Goal: Information Seeking & Learning: Find specific fact

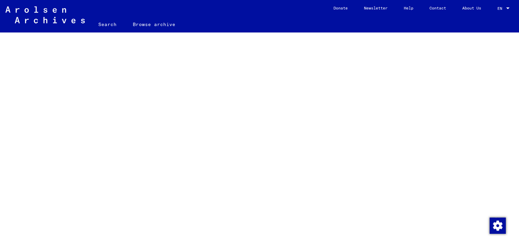
scroll to position [43, 0]
drag, startPoint x: 514, startPoint y: 98, endPoint x: 518, endPoint y: 118, distance: 20.7
click at [518, 118] on mat-sidenav-content "Search Browse archive Detailed questions/information about the documents? Send …" at bounding box center [259, 123] width 519 height 247
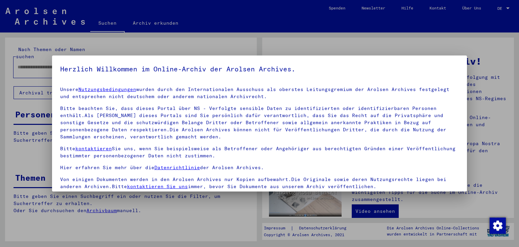
scroll to position [58, 0]
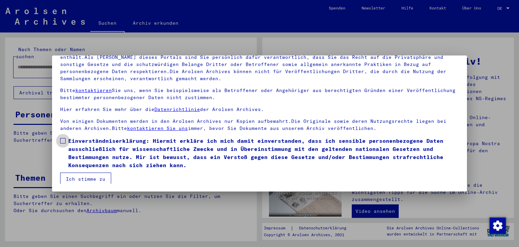
click at [65, 141] on label "Einverständniserklärung: Hiermit erkläre ich mich damit einverstanden, dass ich…" at bounding box center [259, 153] width 399 height 32
click at [87, 178] on button "Ich stimme zu" at bounding box center [85, 178] width 51 height 13
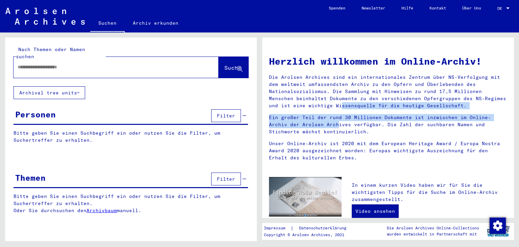
drag, startPoint x: 507, startPoint y: 98, endPoint x: 504, endPoint y: 118, distance: 19.5
click at [504, 118] on div "Herzlich willkommen im Online-Archiv! Die Arolsen Archives sind ein internation…" at bounding box center [388, 246] width 252 height 417
click at [504, 118] on div "Herzlich willkommen im Online-Archiv! Die Arolsen Archives sind ein internation…" at bounding box center [388, 107] width 248 height 118
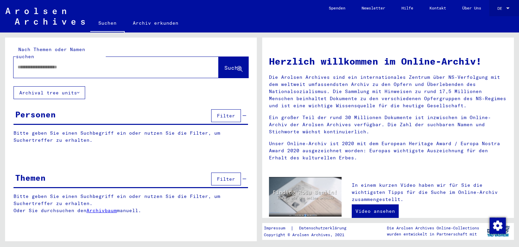
click at [503, 6] on span "DE" at bounding box center [500, 8] width 7 height 5
click at [496, 14] on span "English" at bounding box center [491, 11] width 17 height 5
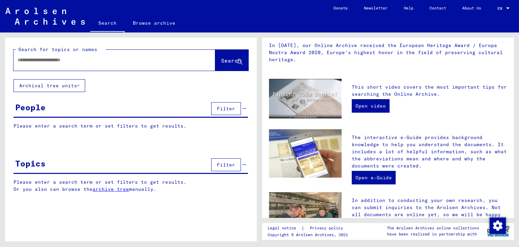
scroll to position [112, 0]
click at [374, 107] on link "Open video" at bounding box center [371, 106] width 38 height 14
click at [82, 57] on input "text" at bounding box center [106, 59] width 177 height 7
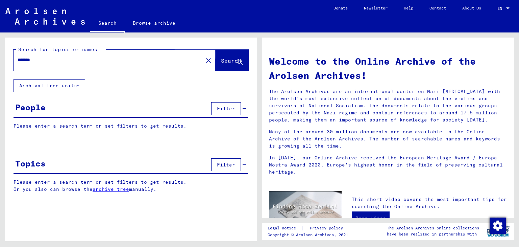
click at [222, 63] on span "Search" at bounding box center [231, 60] width 20 height 7
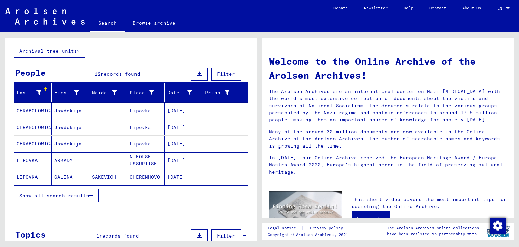
scroll to position [35, 0]
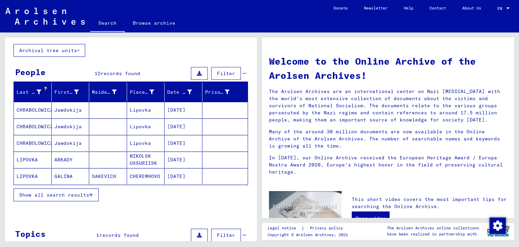
click at [64, 192] on span "Show all search results" at bounding box center [54, 195] width 70 height 6
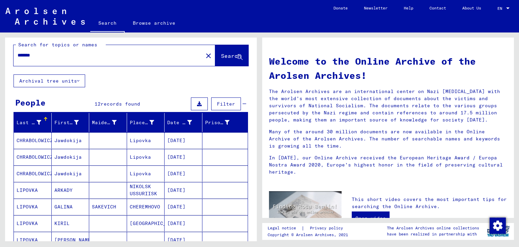
scroll to position [2, 0]
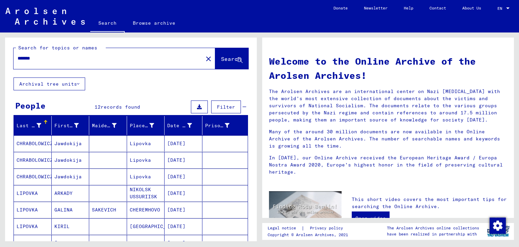
click at [30, 56] on input "*******" at bounding box center [106, 58] width 177 height 7
type input "*******"
click at [221, 60] on span "Search" at bounding box center [231, 58] width 20 height 7
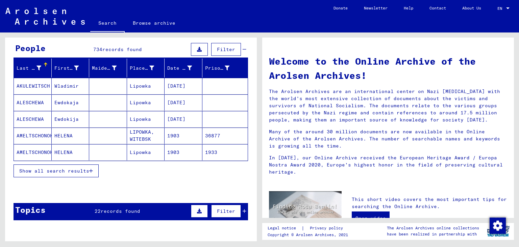
scroll to position [60, 0]
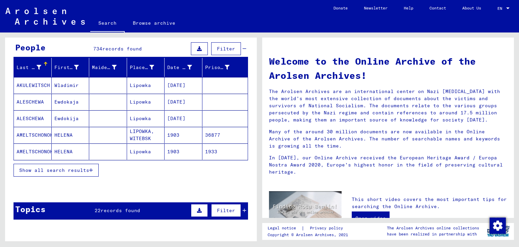
click at [62, 170] on span "Show all search results" at bounding box center [54, 170] width 70 height 6
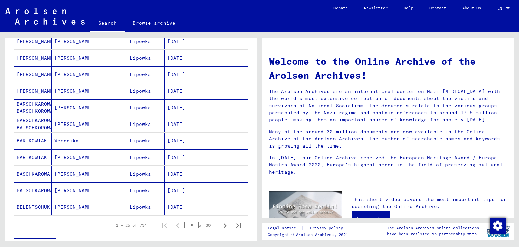
scroll to position [338, 0]
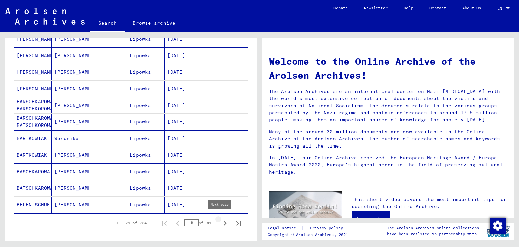
click at [222, 221] on icon "Next page" at bounding box center [224, 222] width 9 height 9
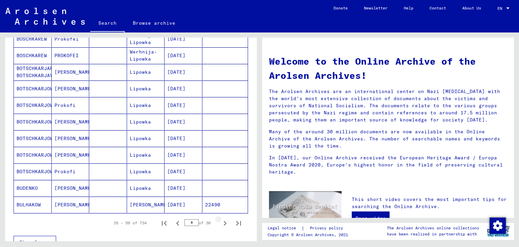
click at [222, 221] on icon "Next page" at bounding box center [224, 222] width 9 height 9
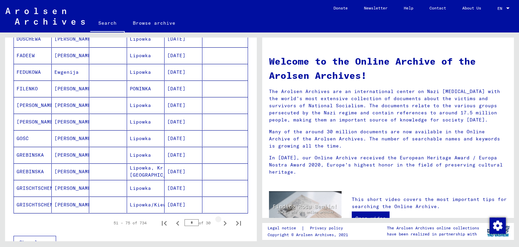
click at [222, 221] on icon "Next page" at bounding box center [224, 222] width 9 height 9
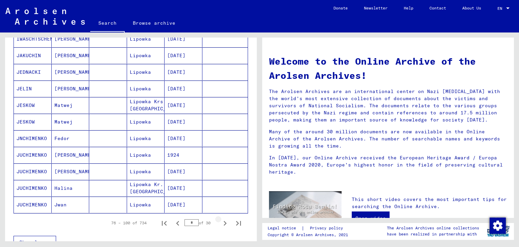
click at [222, 221] on icon "Next page" at bounding box center [224, 222] width 9 height 9
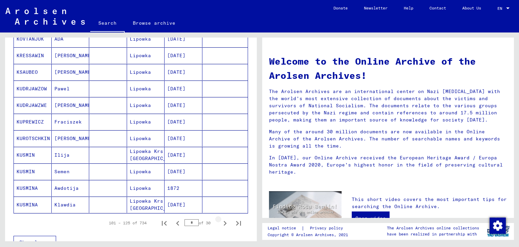
click at [222, 221] on icon "Next page" at bounding box center [224, 222] width 9 height 9
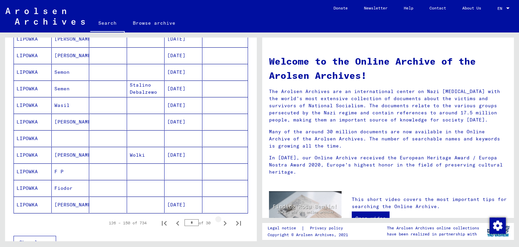
click at [222, 221] on icon "Next page" at bounding box center [224, 222] width 9 height 9
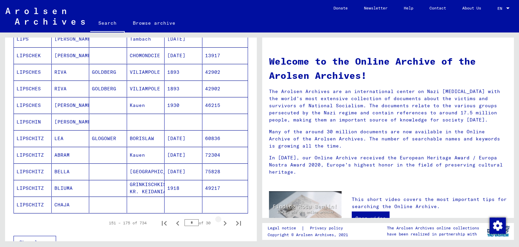
click at [222, 221] on icon "Next page" at bounding box center [224, 222] width 9 height 9
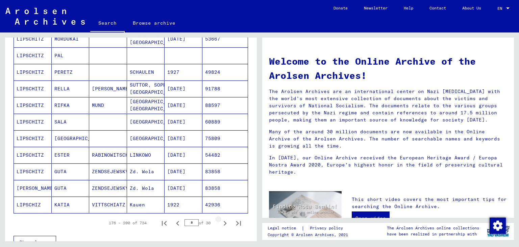
click at [222, 221] on icon "Next page" at bounding box center [224, 222] width 9 height 9
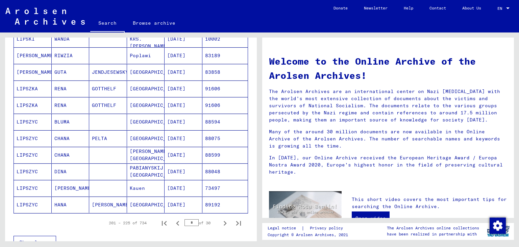
click at [222, 221] on icon "Next page" at bounding box center [224, 222] width 9 height 9
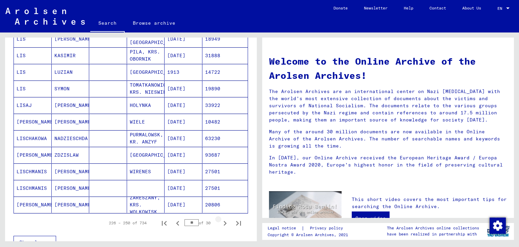
click at [222, 221] on icon "Next page" at bounding box center [224, 222] width 9 height 9
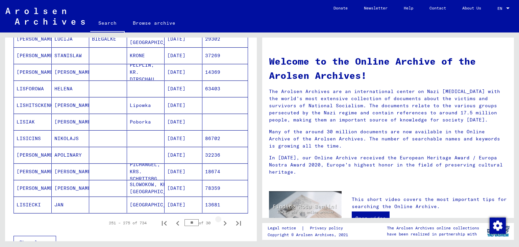
click at [222, 221] on icon "Next page" at bounding box center [224, 222] width 9 height 9
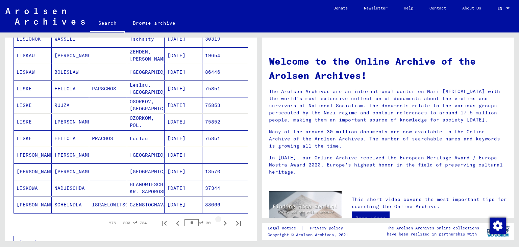
click at [222, 221] on icon "Next page" at bounding box center [224, 222] width 9 height 9
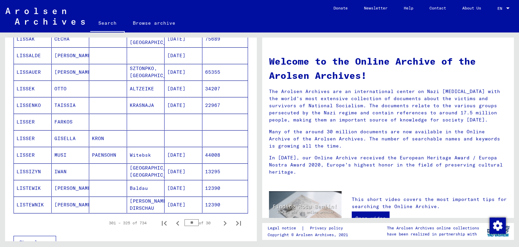
click at [222, 221] on icon "Next page" at bounding box center [224, 222] width 9 height 9
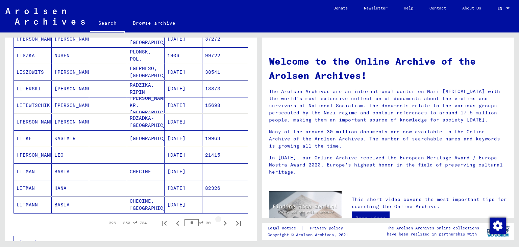
click at [222, 221] on icon "Next page" at bounding box center [224, 222] width 9 height 9
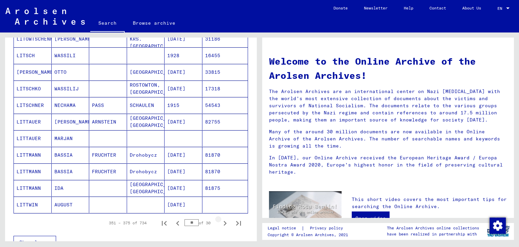
click at [222, 221] on icon "Next page" at bounding box center [224, 222] width 9 height 9
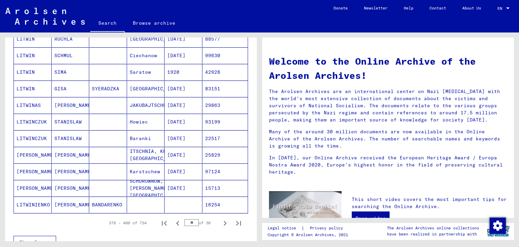
click at [222, 221] on icon "Next page" at bounding box center [224, 222] width 9 height 9
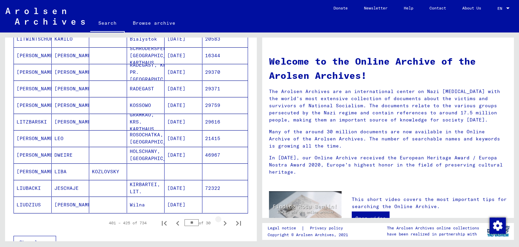
click at [222, 221] on icon "Next page" at bounding box center [224, 222] width 9 height 9
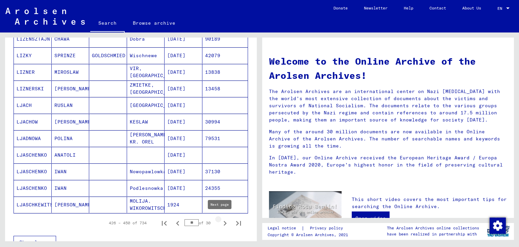
click at [223, 221] on icon "Next page" at bounding box center [224, 222] width 9 height 9
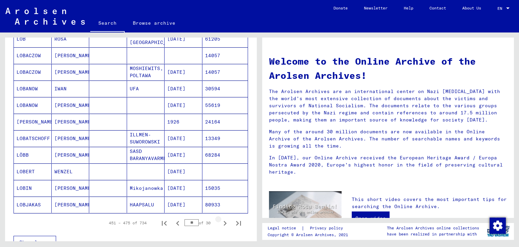
click at [223, 221] on icon "Next page" at bounding box center [224, 222] width 9 height 9
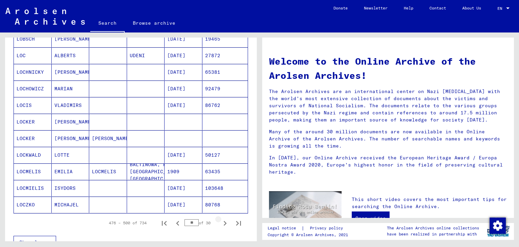
click at [223, 221] on icon "Next page" at bounding box center [224, 222] width 9 height 9
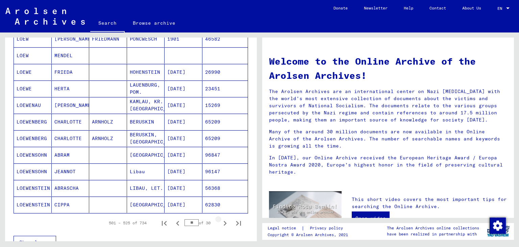
click at [223, 221] on icon "Next page" at bounding box center [224, 222] width 9 height 9
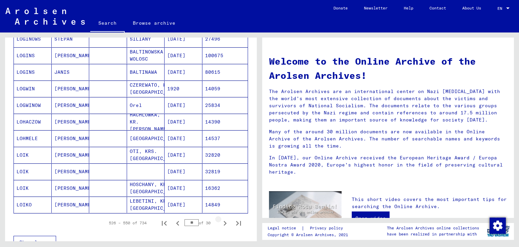
click at [223, 221] on icon "Next page" at bounding box center [224, 222] width 9 height 9
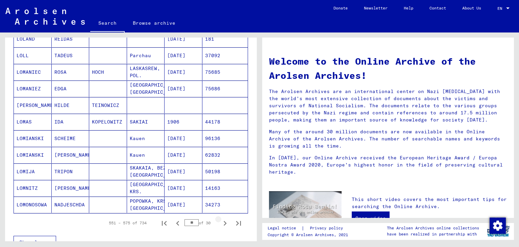
click at [223, 221] on icon "Next page" at bounding box center [224, 222] width 9 height 9
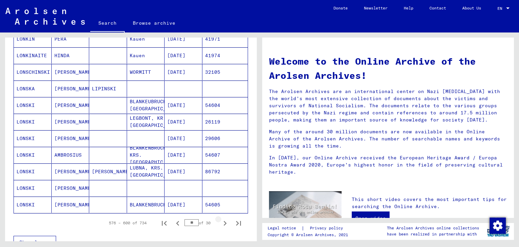
click at [223, 221] on icon "Next page" at bounding box center [224, 222] width 9 height 9
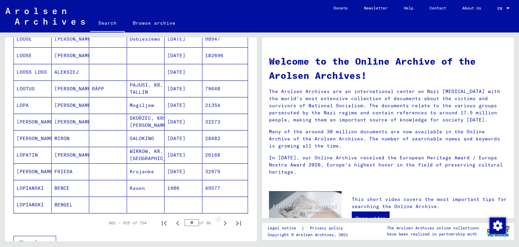
click at [223, 221] on icon "Next page" at bounding box center [224, 222] width 9 height 9
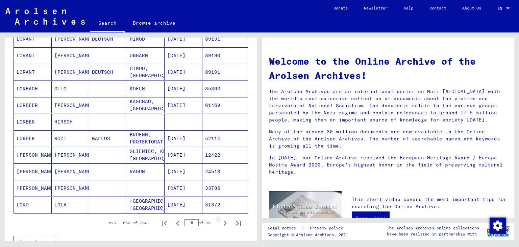
click at [223, 221] on icon "Next page" at bounding box center [224, 222] width 9 height 9
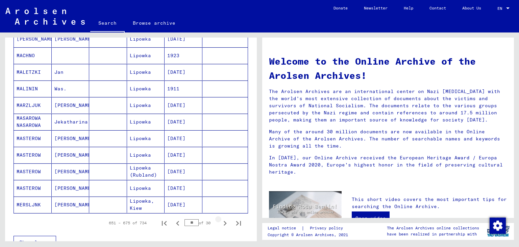
click at [223, 221] on icon "Next page" at bounding box center [224, 222] width 9 height 9
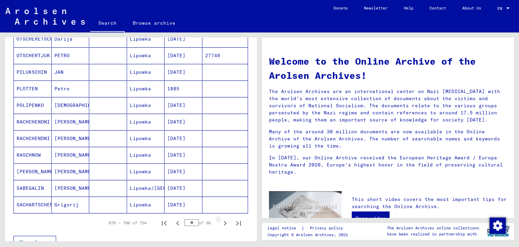
click at [223, 221] on icon "Next page" at bounding box center [224, 222] width 9 height 9
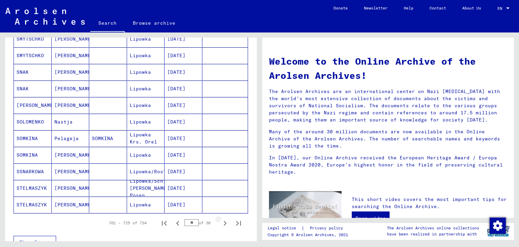
click at [223, 221] on icon "Next page" at bounding box center [224, 222] width 9 height 9
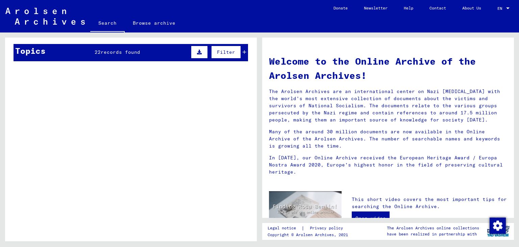
drag, startPoint x: 251, startPoint y: 191, endPoint x: 238, endPoint y: 79, distance: 112.7
click at [237, 76] on div "Search for topics or names ******* close Search Archival tree units People 734 …" at bounding box center [131, 142] width 252 height 209
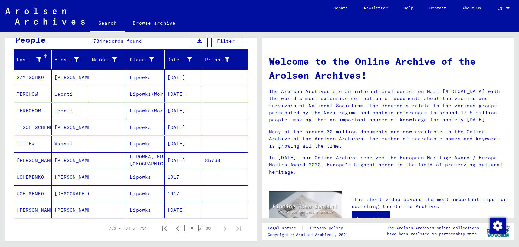
scroll to position [71, 0]
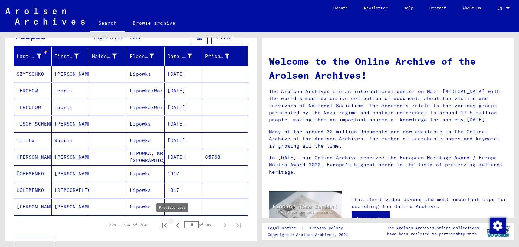
click at [176, 223] on icon "Previous page" at bounding box center [177, 225] width 3 height 5
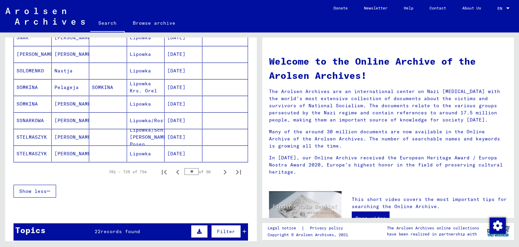
scroll to position [386, 0]
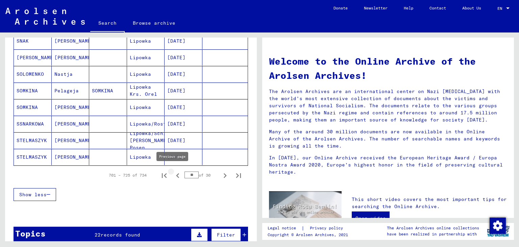
click at [173, 172] on icon "Previous page" at bounding box center [177, 175] width 9 height 9
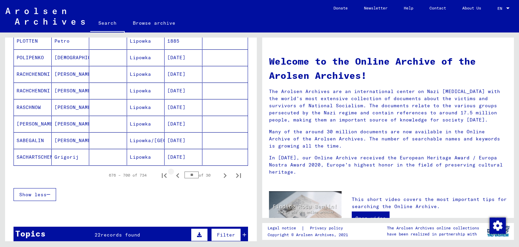
click at [173, 172] on icon "Previous page" at bounding box center [177, 175] width 9 height 9
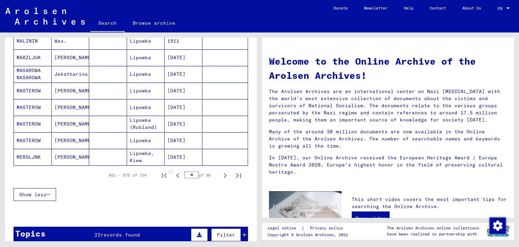
click at [173, 172] on icon "Previous page" at bounding box center [177, 175] width 9 height 9
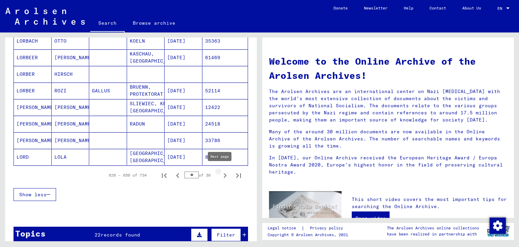
click at [224, 173] on icon "Next page" at bounding box center [225, 175] width 3 height 5
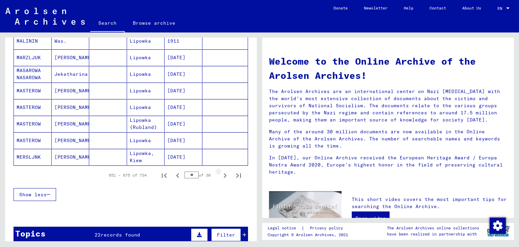
click at [224, 173] on icon "Next page" at bounding box center [225, 175] width 3 height 5
type input "**"
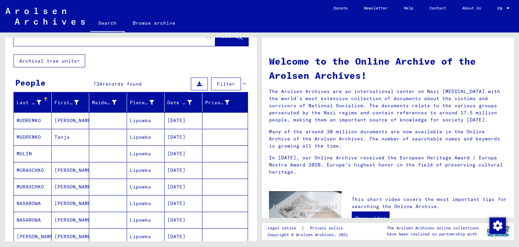
scroll to position [0, 0]
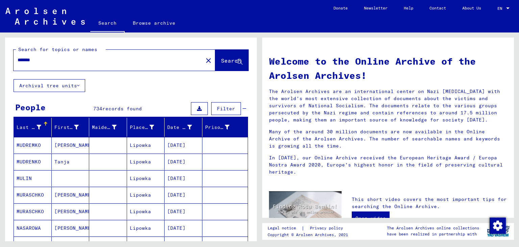
click at [20, 61] on input "*******" at bounding box center [106, 59] width 177 height 7
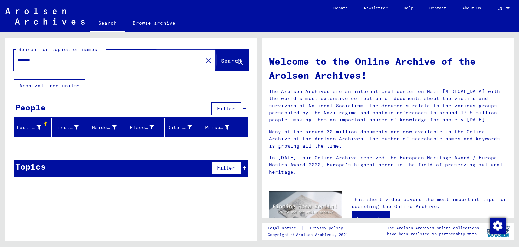
click at [215, 68] on button "Search" at bounding box center [231, 60] width 33 height 21
drag, startPoint x: 29, startPoint y: 60, endPoint x: 33, endPoint y: 60, distance: 3.7
click at [33, 60] on input "*******" at bounding box center [106, 59] width 177 height 7
type input "*******"
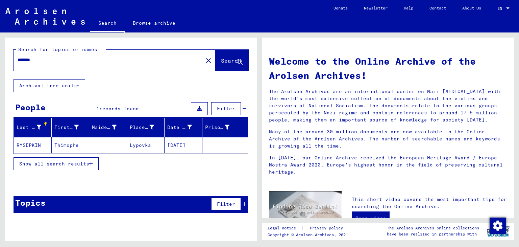
drag, startPoint x: 59, startPoint y: 60, endPoint x: 0, endPoint y: 65, distance: 59.7
click at [0, 65] on div "Search for topics or names ******* close Search Archival tree units People 1 re…" at bounding box center [130, 136] width 260 height 209
click at [142, 64] on div at bounding box center [104, 59] width 181 height 15
click at [132, 60] on input "text" at bounding box center [106, 59] width 177 height 7
type input "**********"
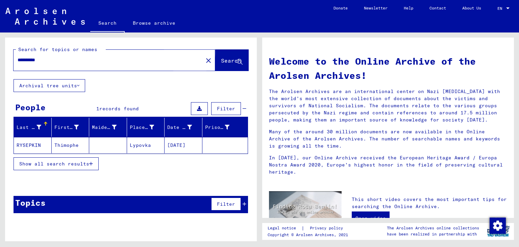
click at [221, 59] on span "Search" at bounding box center [231, 60] width 20 height 7
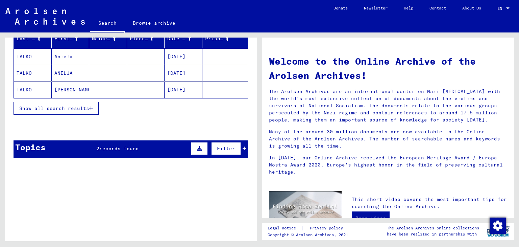
scroll to position [90, 0]
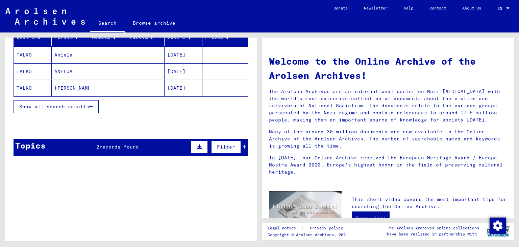
click at [150, 140] on div "Topics 2 records found Filter" at bounding box center [131, 147] width 235 height 17
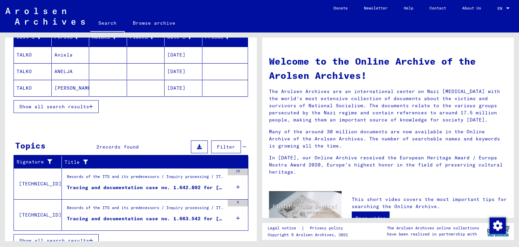
scroll to position [98, 0]
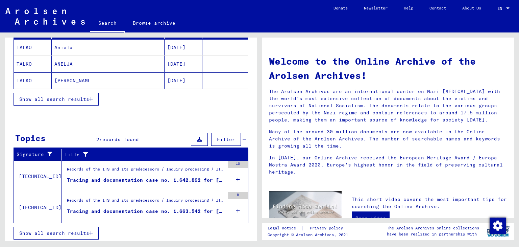
click at [236, 179] on icon at bounding box center [238, 180] width 4 height 24
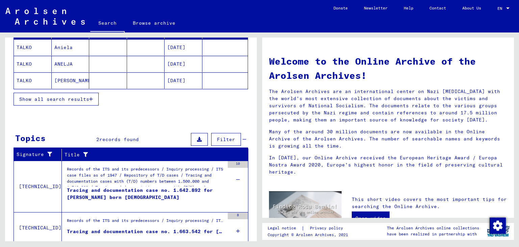
click at [236, 179] on icon at bounding box center [238, 180] width 4 height 24
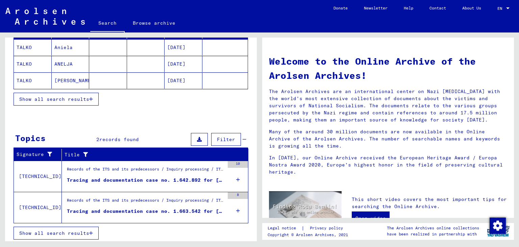
click at [236, 179] on icon at bounding box center [238, 180] width 4 height 24
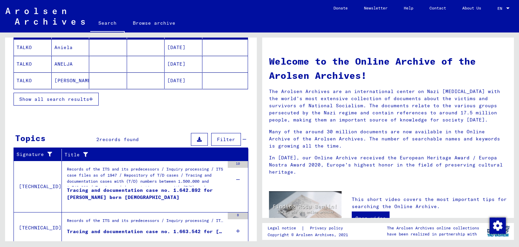
drag, startPoint x: 250, startPoint y: 174, endPoint x: 251, endPoint y: 193, distance: 18.9
click at [251, 193] on div "Signature Title [TECHNICAL_ID] Records of the ITS and its predecessors / Inquir…" at bounding box center [131, 208] width 252 height 120
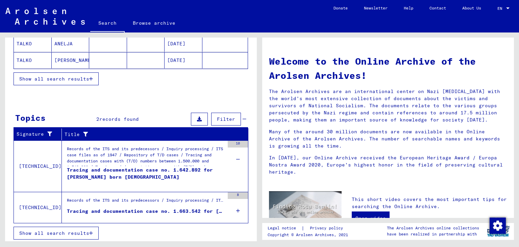
click at [236, 210] on icon at bounding box center [238, 211] width 4 height 24
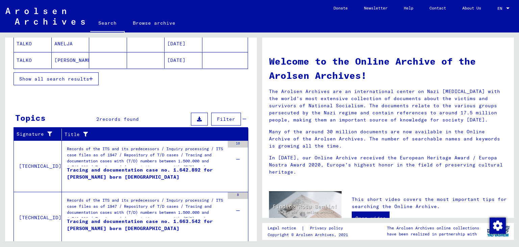
click at [218, 119] on span "Filter" at bounding box center [226, 119] width 18 height 6
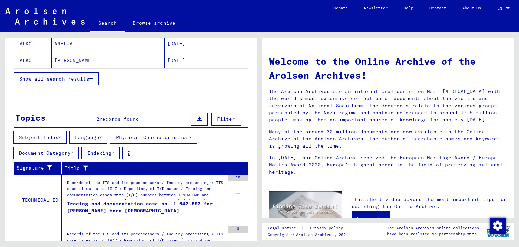
click at [161, 135] on button "Physical Characteristics" at bounding box center [153, 137] width 87 height 13
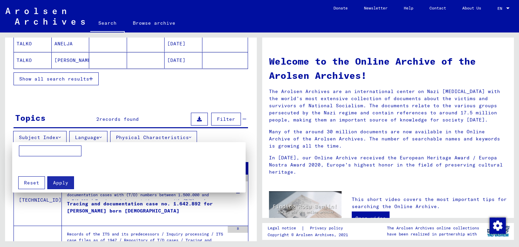
click at [87, 134] on div at bounding box center [259, 123] width 519 height 247
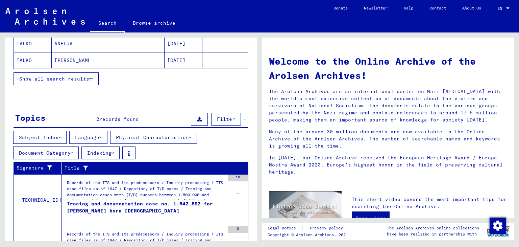
click at [87, 134] on button "Language" at bounding box center [88, 137] width 38 height 13
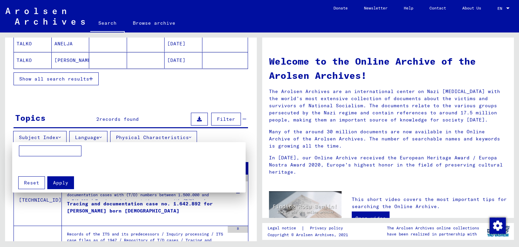
click at [87, 134] on div at bounding box center [259, 123] width 519 height 247
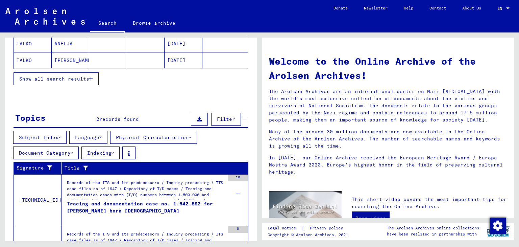
click at [87, 134] on button "Language" at bounding box center [88, 137] width 38 height 13
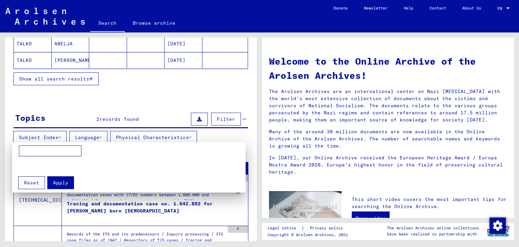
click at [87, 134] on div at bounding box center [259, 123] width 519 height 247
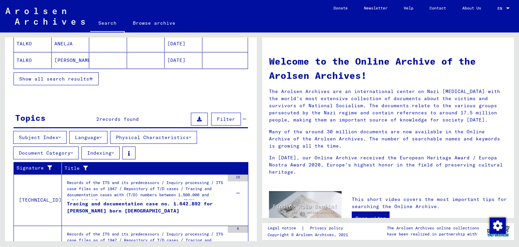
click at [59, 147] on button "Document Category" at bounding box center [46, 152] width 66 height 13
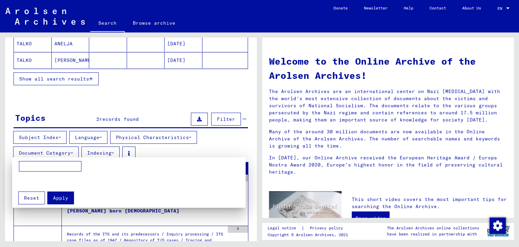
click at [59, 147] on div at bounding box center [259, 123] width 519 height 247
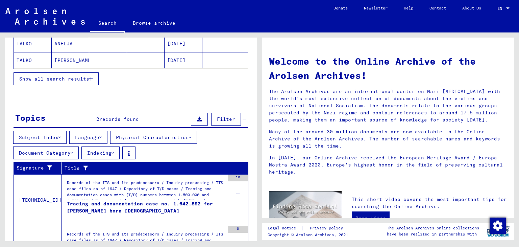
click at [92, 149] on button "Indexing" at bounding box center [100, 152] width 38 height 13
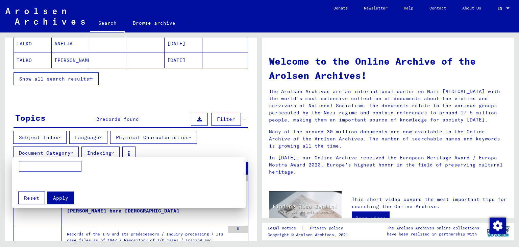
click at [92, 149] on div at bounding box center [259, 123] width 519 height 247
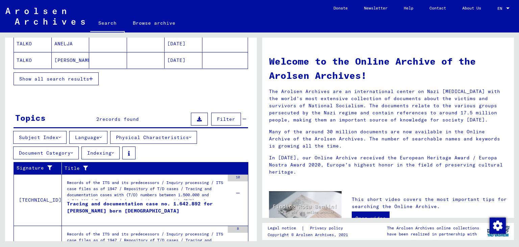
click at [53, 138] on button "Subject Index" at bounding box center [39, 137] width 53 height 13
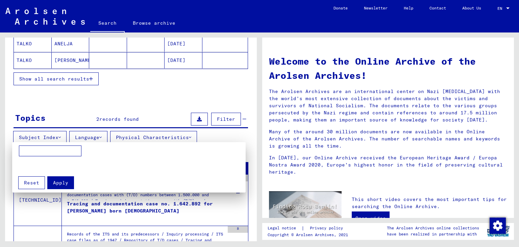
click at [53, 138] on div at bounding box center [259, 123] width 519 height 247
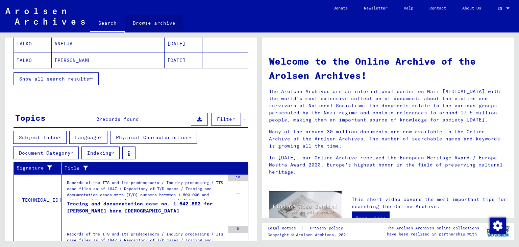
click at [155, 20] on link "Browse archive" at bounding box center [154, 23] width 59 height 16
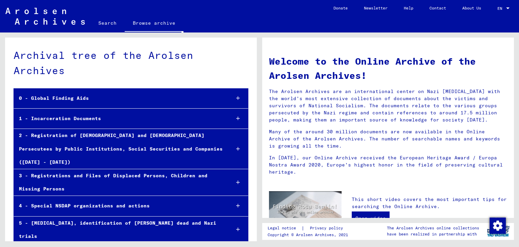
click at [107, 123] on div "1 - Incarceration Documents" at bounding box center [119, 118] width 211 height 13
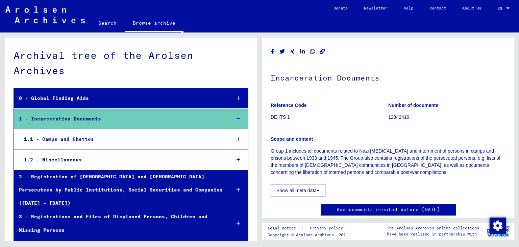
click at [93, 138] on div "1.1 - Camps and Ghettos" at bounding box center [122, 138] width 206 height 13
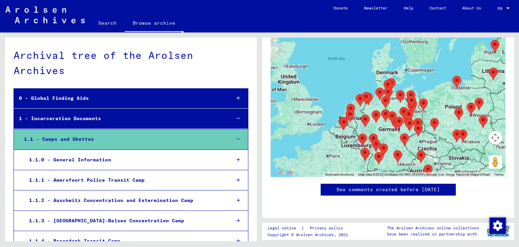
scroll to position [170, 0]
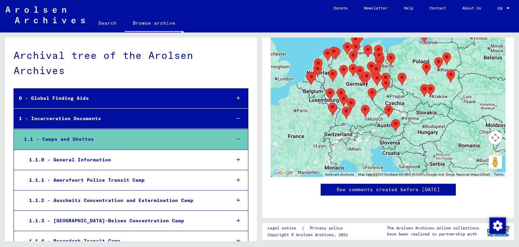
drag, startPoint x: 438, startPoint y: 133, endPoint x: 398, endPoint y: 84, distance: 63.0
click at [398, 84] on div at bounding box center [388, 92] width 235 height 169
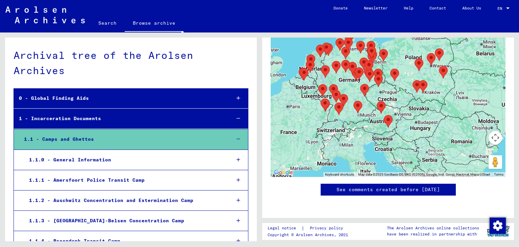
click at [489, 131] on button "Map camera controls" at bounding box center [496, 138] width 14 height 14
click at [475, 114] on button "Zoom in" at bounding box center [479, 121] width 14 height 14
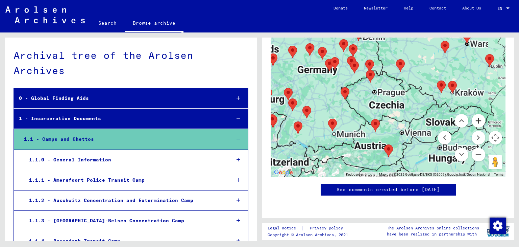
click at [475, 114] on button "Zoom in" at bounding box center [479, 121] width 14 height 14
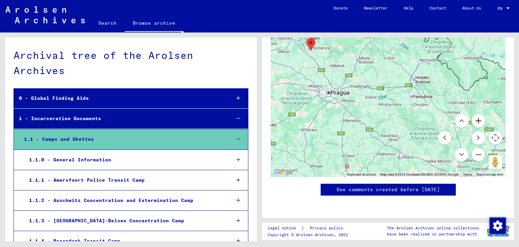
drag, startPoint x: 475, startPoint y: 99, endPoint x: 380, endPoint y: 131, distance: 100.8
click at [380, 131] on div "Keyboard shortcuts Map Data Map data ©2025 GeoBasis-DE/BKG (©2009), Google Map …" at bounding box center [388, 92] width 235 height 169
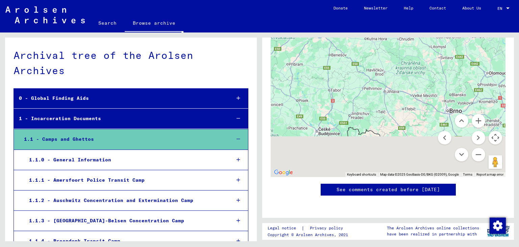
drag, startPoint x: 380, startPoint y: 131, endPoint x: 366, endPoint y: 49, distance: 83.2
click at [366, 49] on div at bounding box center [388, 92] width 235 height 169
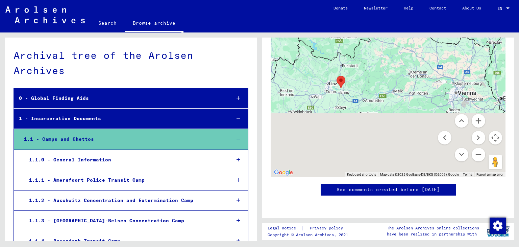
drag, startPoint x: 372, startPoint y: 122, endPoint x: 393, endPoint y: 44, distance: 80.3
click at [393, 44] on div at bounding box center [388, 92] width 235 height 169
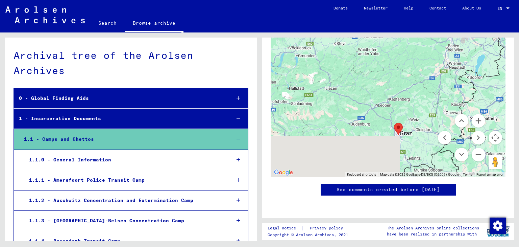
drag, startPoint x: 396, startPoint y: 112, endPoint x: 395, endPoint y: 47, distance: 64.6
click at [395, 47] on div at bounding box center [388, 92] width 235 height 169
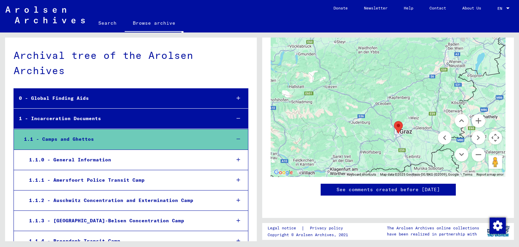
click at [394, 121] on area "Labor reformatory camp Liebenau (Internment Camp Liebenau)" at bounding box center [394, 121] width 0 height 0
click at [473, 148] on button "Zoom out" at bounding box center [479, 155] width 14 height 14
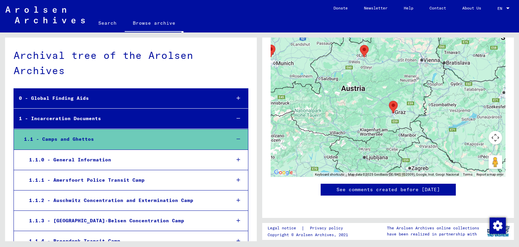
click at [389, 101] on area "Labor reformatory camp Liebenau (Internment Camp Liebenau)" at bounding box center [389, 101] width 0 height 0
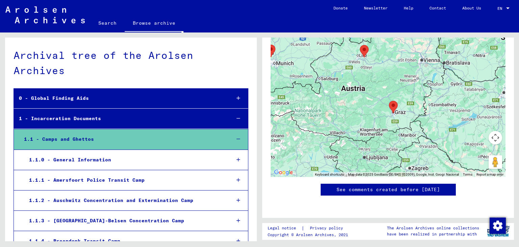
click at [389, 101] on area "Labor reformatory camp Liebenau (Internment Camp Liebenau)" at bounding box center [389, 101] width 0 height 0
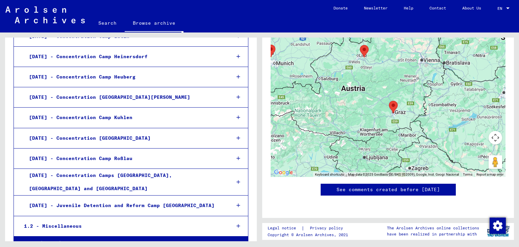
scroll to position [1245, 0]
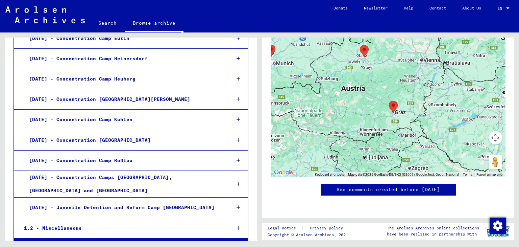
click at [237, 225] on icon at bounding box center [239, 227] width 4 height 5
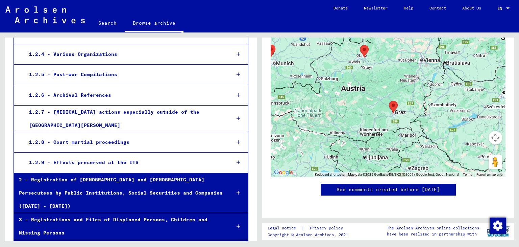
scroll to position [1534, 0]
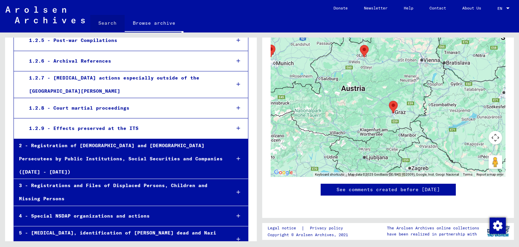
click at [108, 25] on link "Search" at bounding box center [107, 23] width 34 height 16
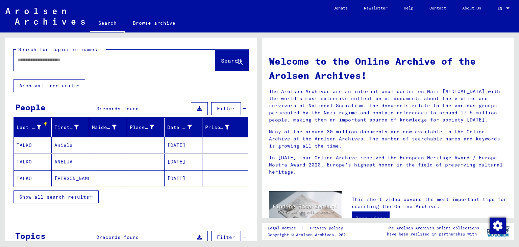
click at [202, 180] on mat-cell at bounding box center [225, 178] width 46 height 16
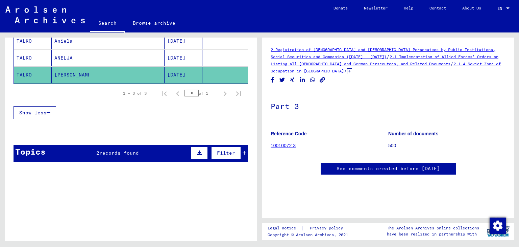
scroll to position [112, 0]
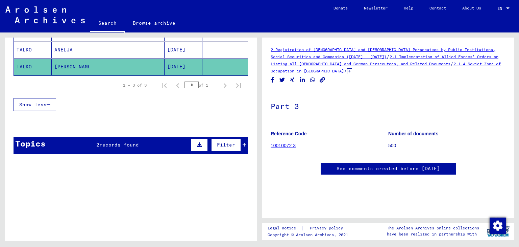
click at [152, 141] on div "Topics 2 records found Filter" at bounding box center [131, 145] width 235 height 17
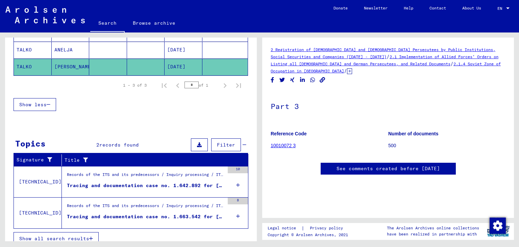
click at [197, 142] on icon at bounding box center [199, 144] width 5 height 5
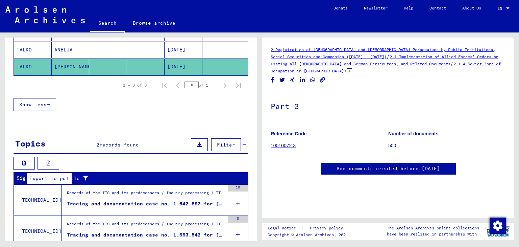
click at [47, 161] on icon at bounding box center [49, 163] width 4 height 5
drag, startPoint x: 257, startPoint y: 142, endPoint x: 252, endPoint y: 137, distance: 7.7
click at [252, 137] on div "Search for topics or names Search Archival tree units People 3 records found Fi…" at bounding box center [130, 136] width 260 height 209
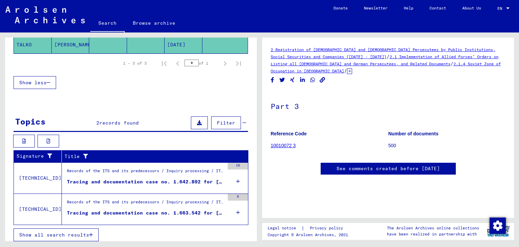
scroll to position [136, 0]
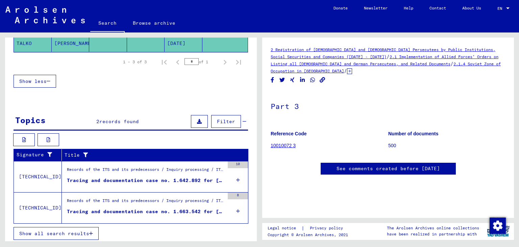
click at [236, 208] on icon at bounding box center [238, 211] width 4 height 24
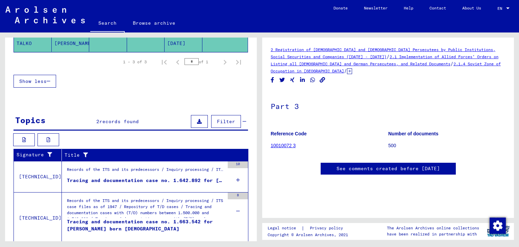
click at [236, 177] on icon at bounding box center [238, 180] width 4 height 24
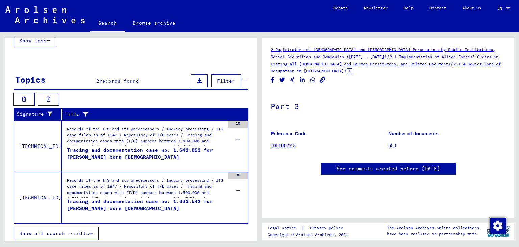
scroll to position [0, 0]
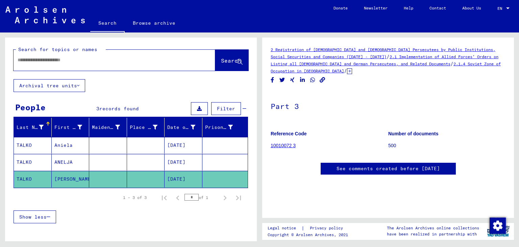
click at [68, 56] on div at bounding box center [107, 59] width 186 height 15
click at [68, 63] on input "text" at bounding box center [108, 59] width 181 height 7
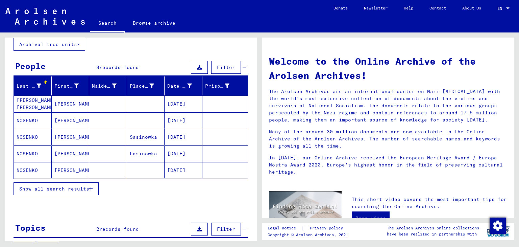
scroll to position [42, 0]
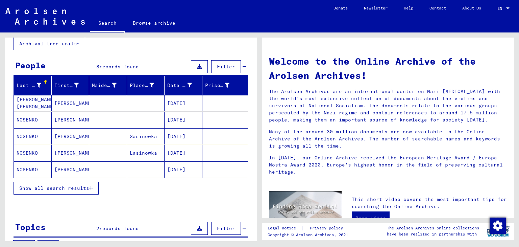
click at [67, 185] on span "Show all search results" at bounding box center [54, 188] width 70 height 6
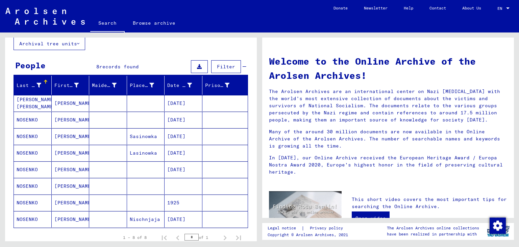
click at [186, 185] on mat-cell at bounding box center [184, 186] width 38 height 16
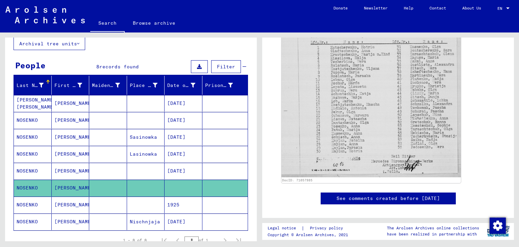
scroll to position [235, 0]
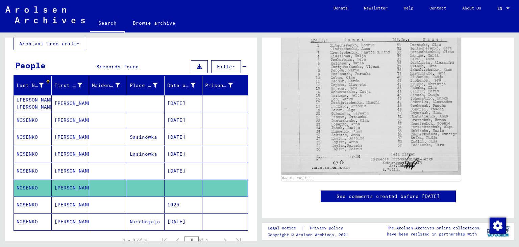
click at [205, 200] on mat-cell at bounding box center [225, 204] width 46 height 17
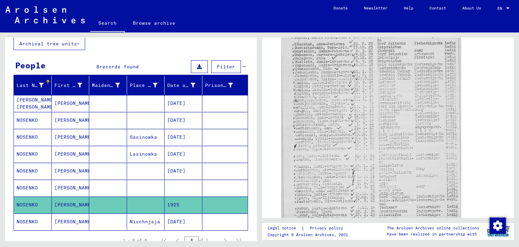
scroll to position [172, 0]
click at [182, 189] on mat-cell at bounding box center [184, 187] width 38 height 17
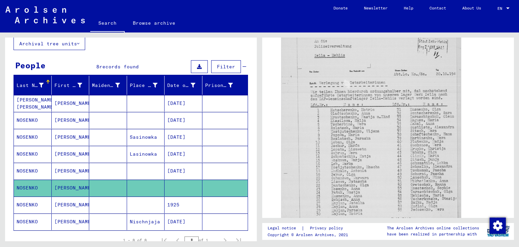
scroll to position [174, 0]
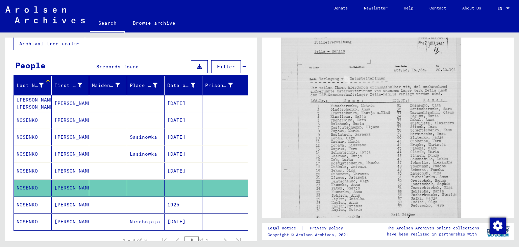
click at [209, 171] on mat-cell at bounding box center [225, 171] width 46 height 17
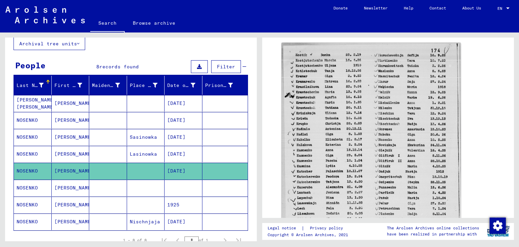
scroll to position [110, 0]
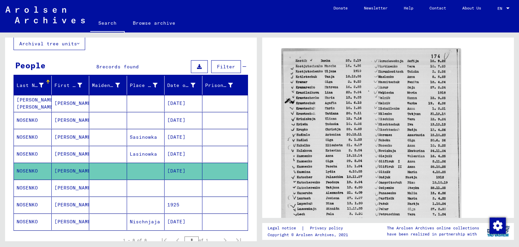
click at [139, 118] on mat-cell at bounding box center [146, 120] width 38 height 17
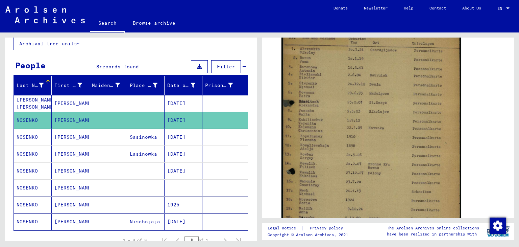
scroll to position [143, 0]
click at [184, 95] on mat-cell "[DATE]" at bounding box center [184, 103] width 38 height 17
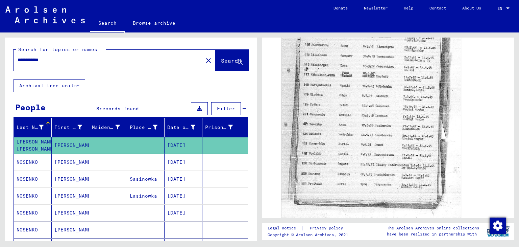
drag, startPoint x: 143, startPoint y: 61, endPoint x: 0, endPoint y: 51, distance: 143.6
click at [0, 51] on div "**********" at bounding box center [130, 136] width 260 height 209
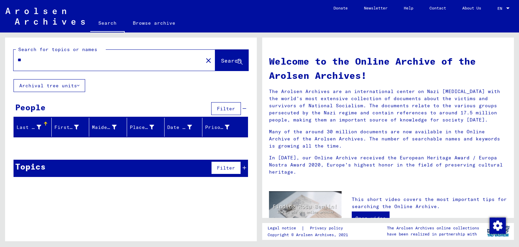
type input "*"
click at [222, 67] on button "Search" at bounding box center [231, 60] width 33 height 21
click at [52, 61] on input "*********" at bounding box center [106, 59] width 177 height 7
drag, startPoint x: 31, startPoint y: 60, endPoint x: 27, endPoint y: 60, distance: 4.7
click at [27, 60] on input "*********" at bounding box center [106, 59] width 177 height 7
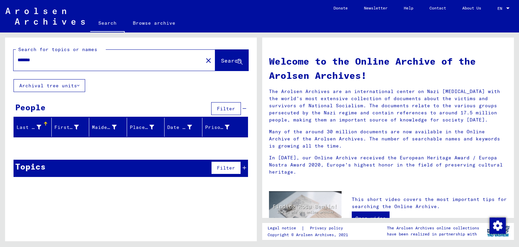
click at [62, 60] on input "*******" at bounding box center [106, 59] width 177 height 7
drag, startPoint x: 62, startPoint y: 60, endPoint x: 0, endPoint y: 73, distance: 63.6
click at [0, 73] on div "**********" at bounding box center [130, 136] width 260 height 209
type input "*****"
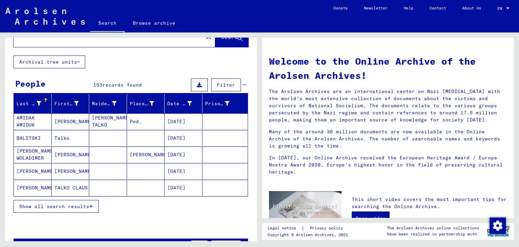
scroll to position [24, 0]
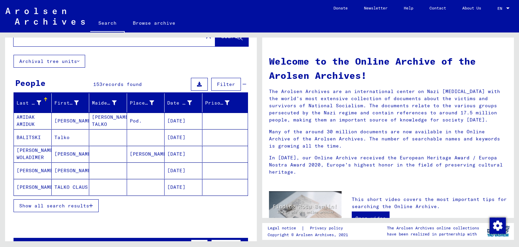
click at [62, 199] on button "Show all search results" at bounding box center [56, 205] width 85 height 13
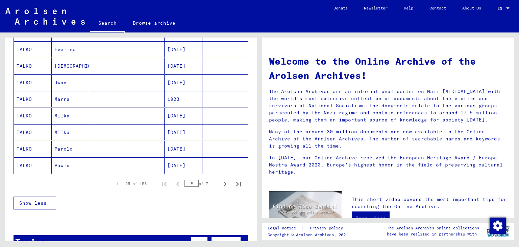
scroll to position [376, 0]
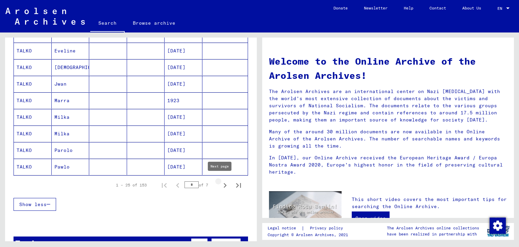
click at [224, 183] on icon "Next page" at bounding box center [225, 185] width 3 height 5
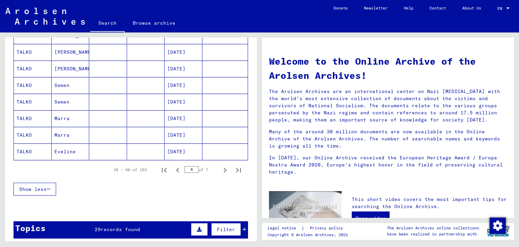
scroll to position [389, 0]
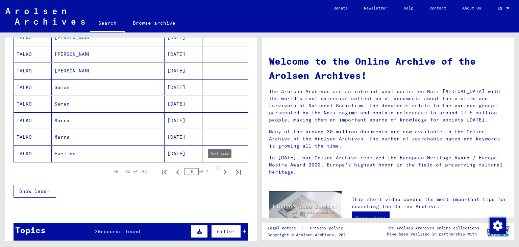
click at [221, 171] on icon "Next page" at bounding box center [224, 171] width 9 height 9
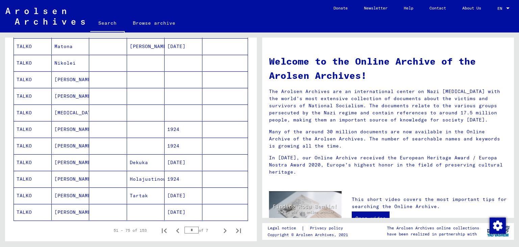
scroll to position [336, 0]
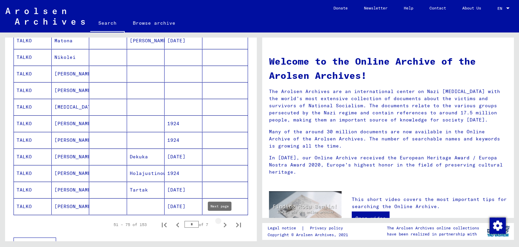
click at [221, 221] on icon "Next page" at bounding box center [224, 224] width 9 height 9
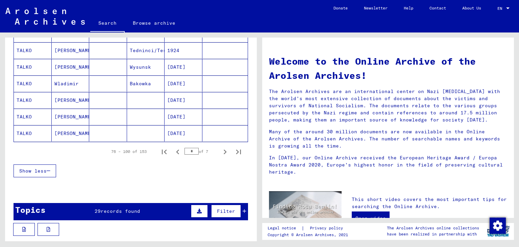
scroll to position [406, 0]
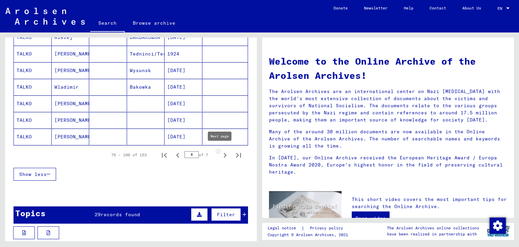
click at [220, 155] on icon "Next page" at bounding box center [224, 154] width 9 height 9
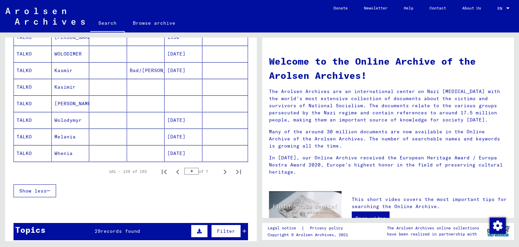
scroll to position [382, 0]
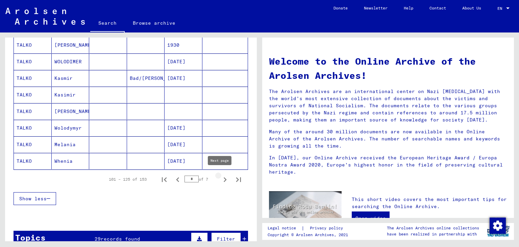
click at [220, 177] on icon "Next page" at bounding box center [224, 179] width 9 height 9
type input "*"
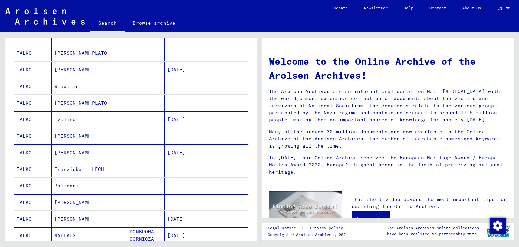
scroll to position [269, 0]
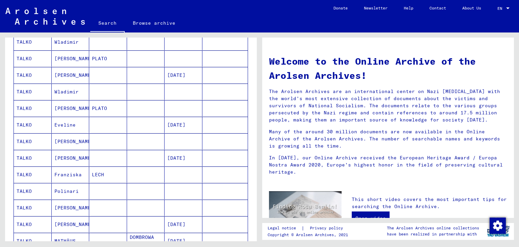
click at [176, 152] on mat-cell "[DATE]" at bounding box center [184, 158] width 38 height 16
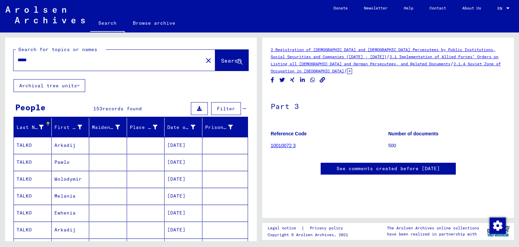
click at [134, 60] on input "*****" at bounding box center [108, 59] width 181 height 7
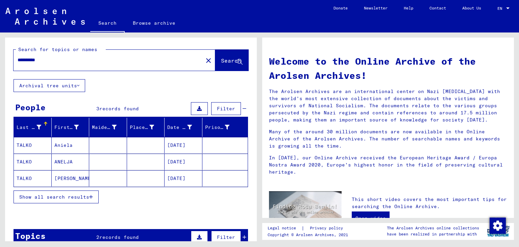
click at [177, 143] on mat-cell "[DATE]" at bounding box center [184, 145] width 38 height 16
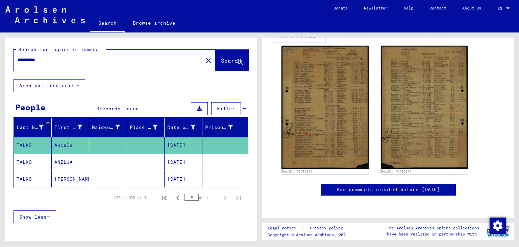
scroll to position [135, 0]
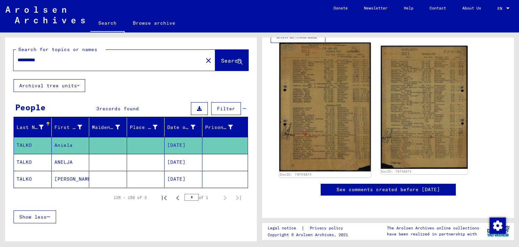
click at [329, 102] on img at bounding box center [324, 107] width 91 height 129
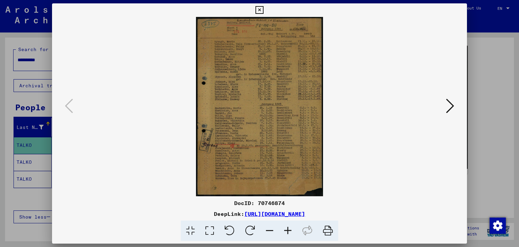
click at [450, 106] on icon at bounding box center [450, 106] width 8 height 16
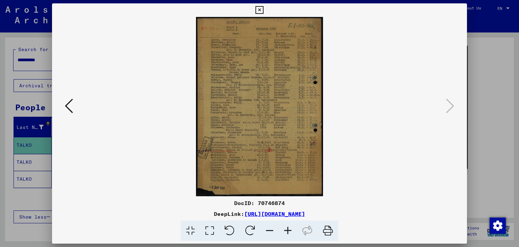
click at [470, 55] on div at bounding box center [259, 123] width 519 height 247
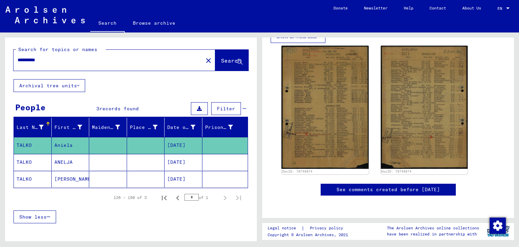
scroll to position [304, 0]
click at [147, 181] on mat-cell at bounding box center [146, 179] width 38 height 17
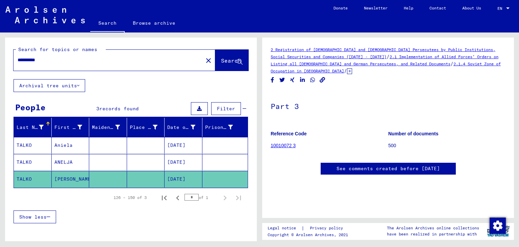
click at [29, 62] on input "**********" at bounding box center [108, 59] width 181 height 7
click at [129, 180] on mat-cell at bounding box center [146, 179] width 38 height 17
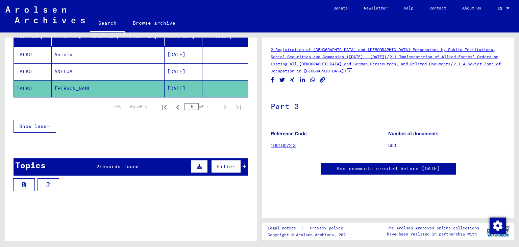
scroll to position [93, 0]
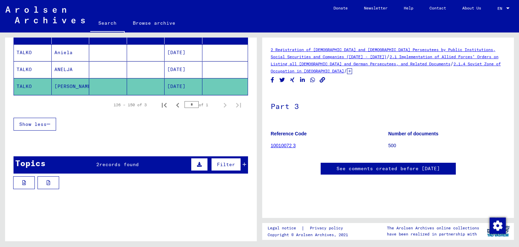
click at [164, 165] on div "Topics 2 records found Filter" at bounding box center [131, 164] width 235 height 17
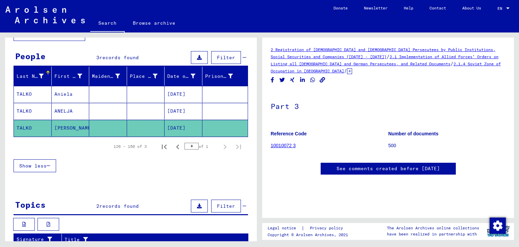
scroll to position [0, 0]
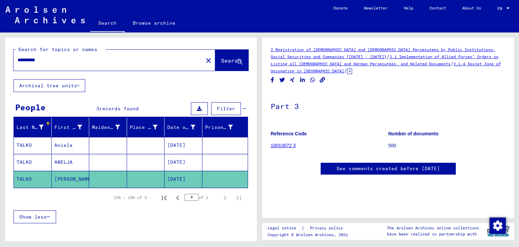
drag, startPoint x: 107, startPoint y: 59, endPoint x: 3, endPoint y: 79, distance: 105.3
click at [3, 79] on div "**********" at bounding box center [130, 136] width 260 height 209
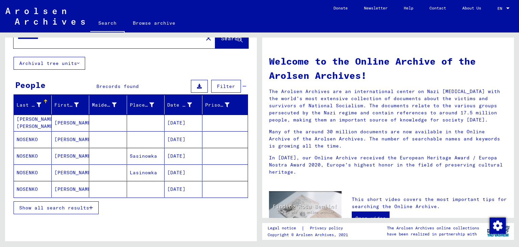
scroll to position [23, 0]
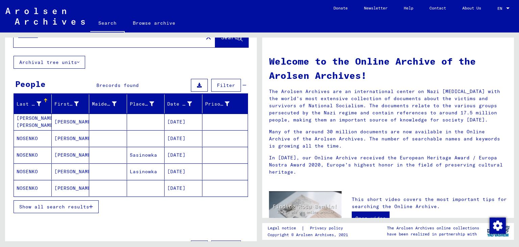
click at [182, 185] on mat-cell "[DATE]" at bounding box center [184, 188] width 38 height 16
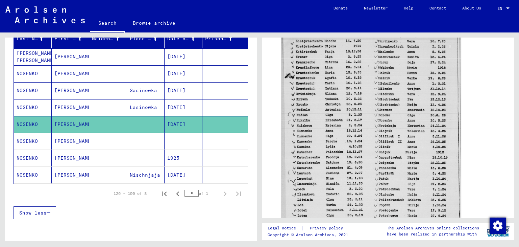
scroll to position [92, 0]
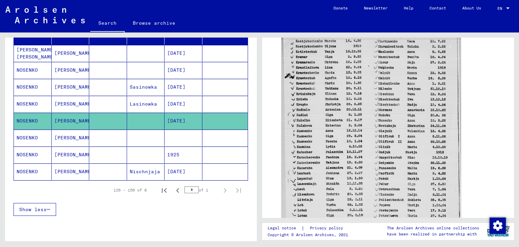
click at [149, 154] on mat-cell at bounding box center [146, 154] width 38 height 17
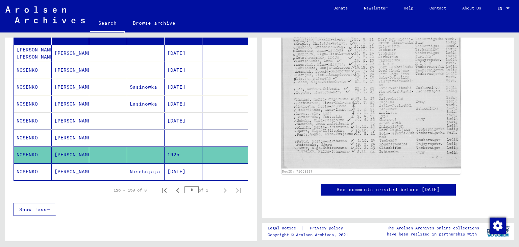
scroll to position [268, 0]
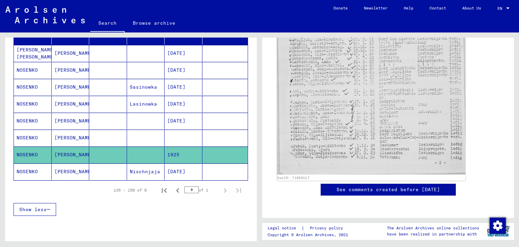
click at [320, 88] on img at bounding box center [371, 43] width 189 height 262
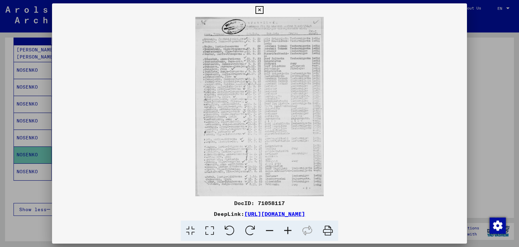
click at [249, 89] on img at bounding box center [259, 106] width 415 height 179
click at [500, 40] on div at bounding box center [259, 123] width 519 height 247
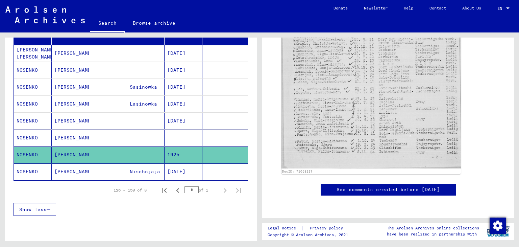
click at [154, 134] on mat-cell at bounding box center [146, 137] width 38 height 17
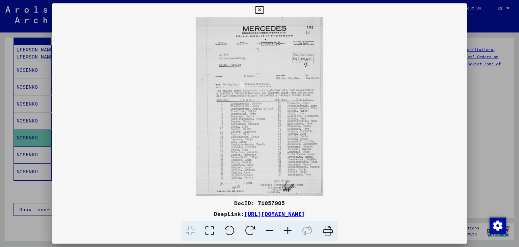
click at [510, 103] on div at bounding box center [259, 123] width 519 height 247
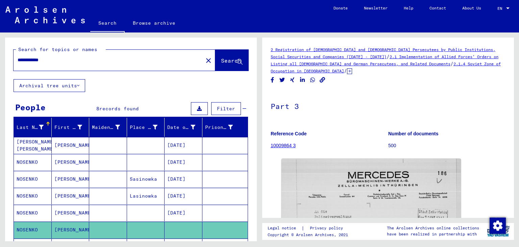
drag, startPoint x: 67, startPoint y: 56, endPoint x: 41, endPoint y: 54, distance: 26.4
click at [41, 54] on div "**********" at bounding box center [107, 59] width 186 height 15
type input "*"
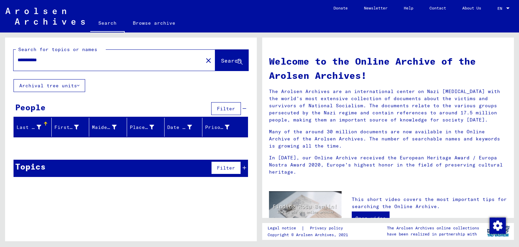
type input "**********"
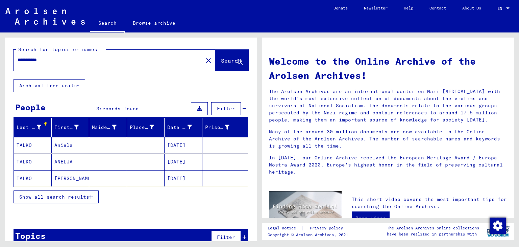
click at [180, 177] on mat-cell "[DATE]" at bounding box center [184, 178] width 38 height 16
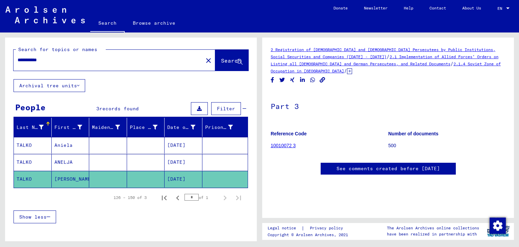
scroll to position [30, 0]
